Goal: Find specific page/section: Find specific page/section

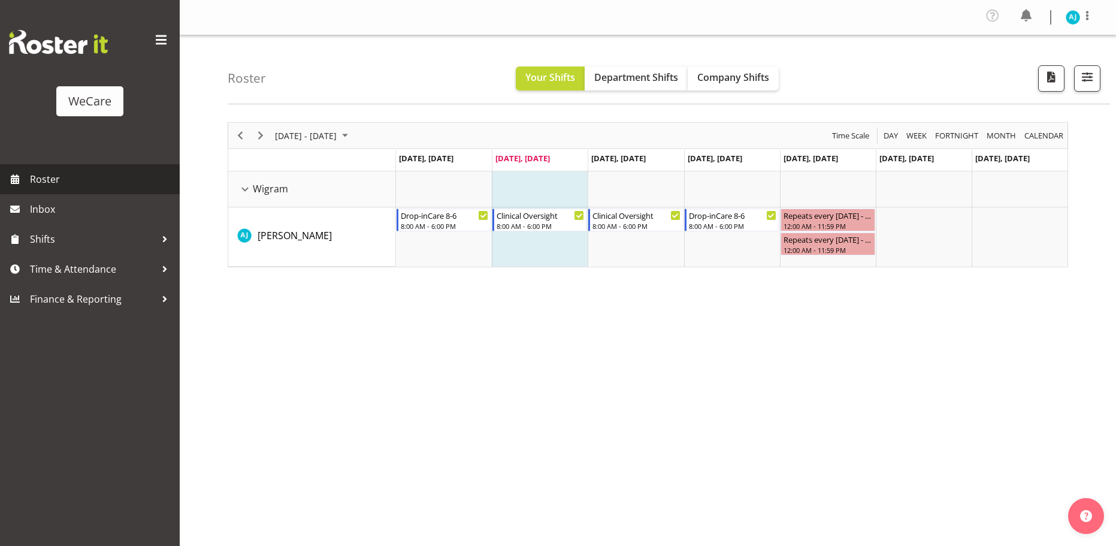
click at [29, 181] on link "Roster" at bounding box center [90, 179] width 180 height 30
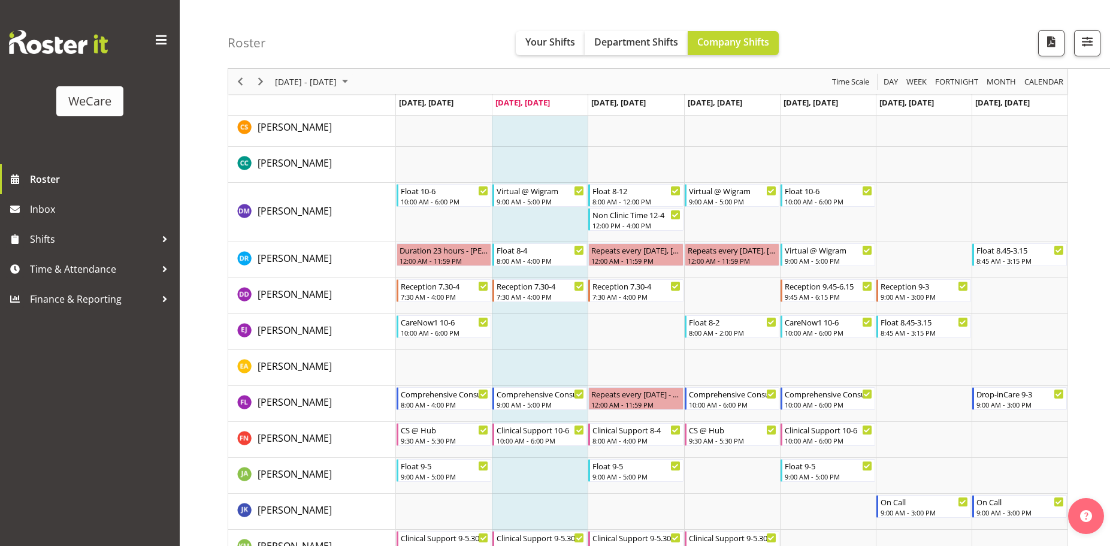
scroll to position [419, 0]
